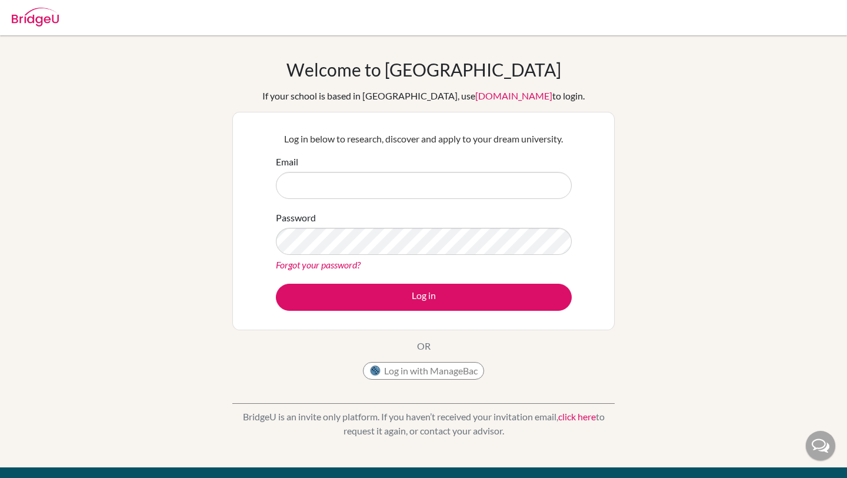
click at [404, 189] on input "Email" at bounding box center [424, 185] width 296 height 27
type input "[EMAIL_ADDRESS][DOMAIN_NAME]"
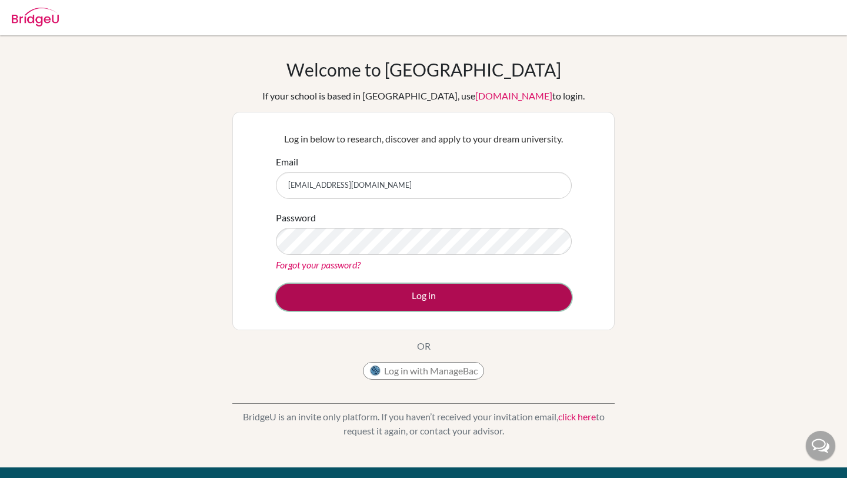
click at [411, 286] on button "Log in" at bounding box center [424, 297] width 296 height 27
